Goal: Task Accomplishment & Management: Manage account settings

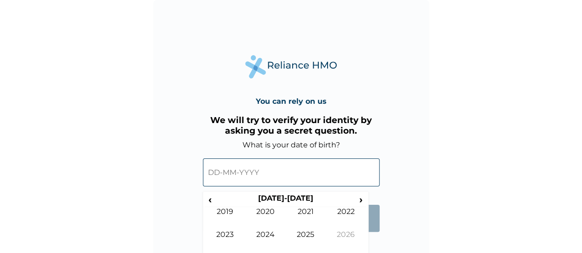
click at [222, 174] on input "text" at bounding box center [291, 173] width 177 height 28
click at [209, 200] on span "‹" at bounding box center [210, 200] width 10 height 12
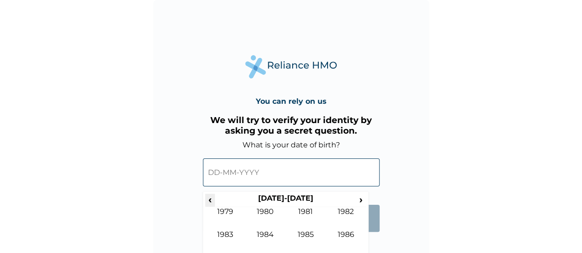
click at [209, 200] on span "‹" at bounding box center [210, 200] width 10 height 12
click at [363, 200] on span "›" at bounding box center [361, 200] width 10 height 12
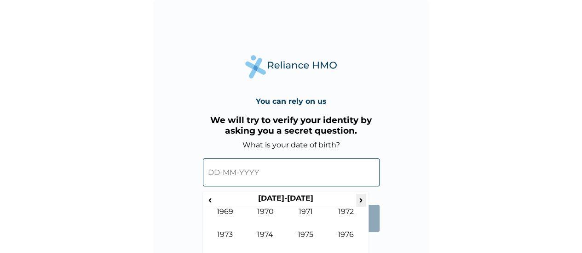
click at [360, 201] on span "›" at bounding box center [361, 200] width 10 height 12
click at [212, 200] on span "‹" at bounding box center [210, 200] width 10 height 12
click at [358, 199] on span "›" at bounding box center [361, 200] width 10 height 12
click at [374, 253] on html "You can rely on us We will try to verify your identity by asking you a secret q…" at bounding box center [291, 126] width 582 height 253
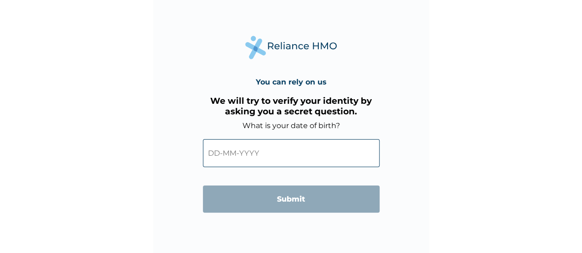
scroll to position [22, 0]
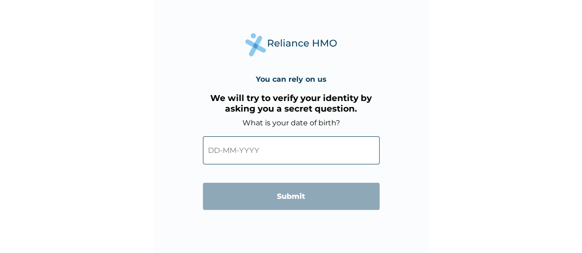
click at [218, 150] on input "text" at bounding box center [291, 151] width 177 height 28
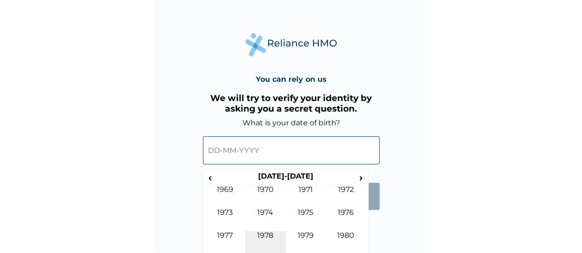
click at [262, 237] on td "1978" at bounding box center [265, 242] width 40 height 23
click at [264, 232] on td "Oct" at bounding box center [265, 242] width 40 height 23
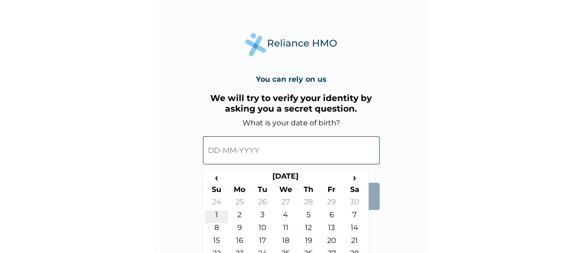
click at [217, 212] on td "1" at bounding box center [216, 217] width 23 height 13
type input "[DATE]"
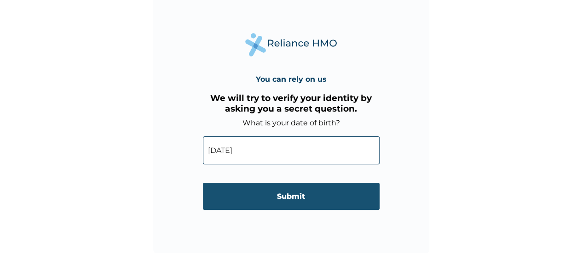
click at [278, 195] on input "Submit" at bounding box center [291, 196] width 177 height 27
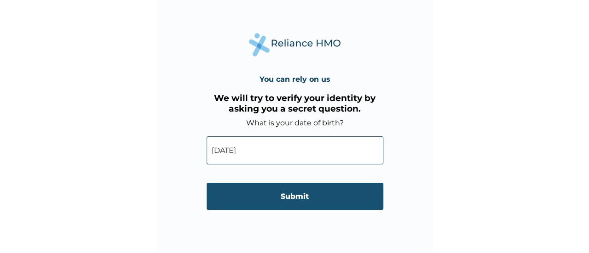
scroll to position [0, 0]
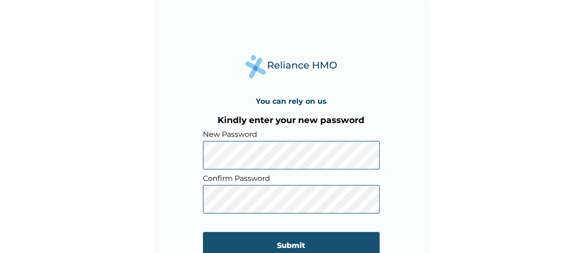
click at [278, 242] on input "Submit" at bounding box center [291, 245] width 177 height 27
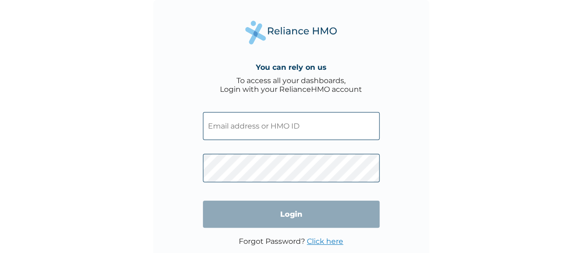
click at [230, 131] on input "text" at bounding box center [291, 126] width 177 height 28
click at [216, 129] on input "text" at bounding box center [291, 126] width 177 height 28
click at [155, 162] on div "You can rely on us To access all your dashboards, Login with your RelianceHMO a…" at bounding box center [291, 138] width 276 height 276
click at [230, 128] on input "text" at bounding box center [291, 126] width 177 height 28
type input "ramara@sightsavers.org"
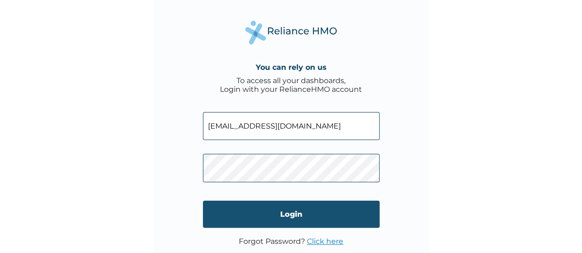
click at [282, 214] on input "Login" at bounding box center [291, 214] width 177 height 27
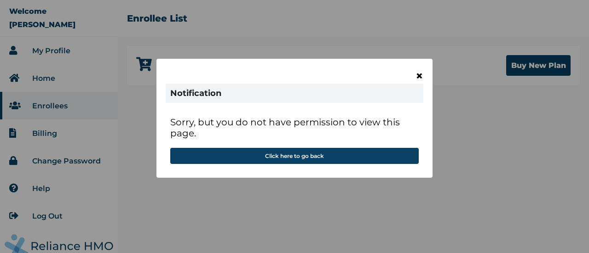
click at [420, 76] on span "×" at bounding box center [419, 76] width 8 height 16
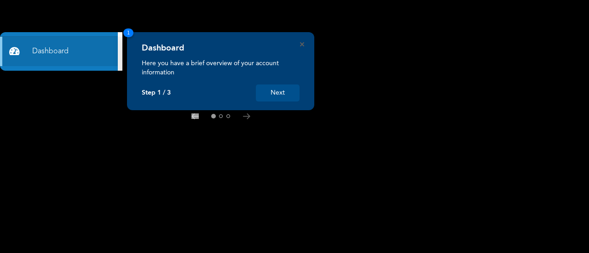
click at [282, 93] on button "Next" at bounding box center [278, 93] width 44 height 17
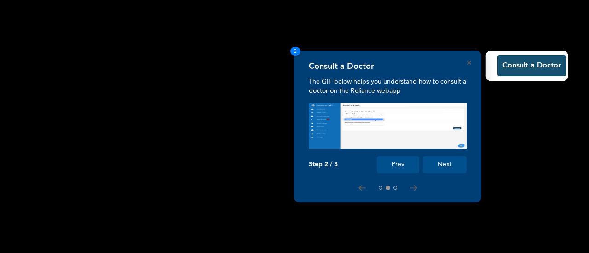
click at [504, 65] on button "Consult a Doctor" at bounding box center [531, 65] width 69 height 21
